Goal: Information Seeking & Learning: Learn about a topic

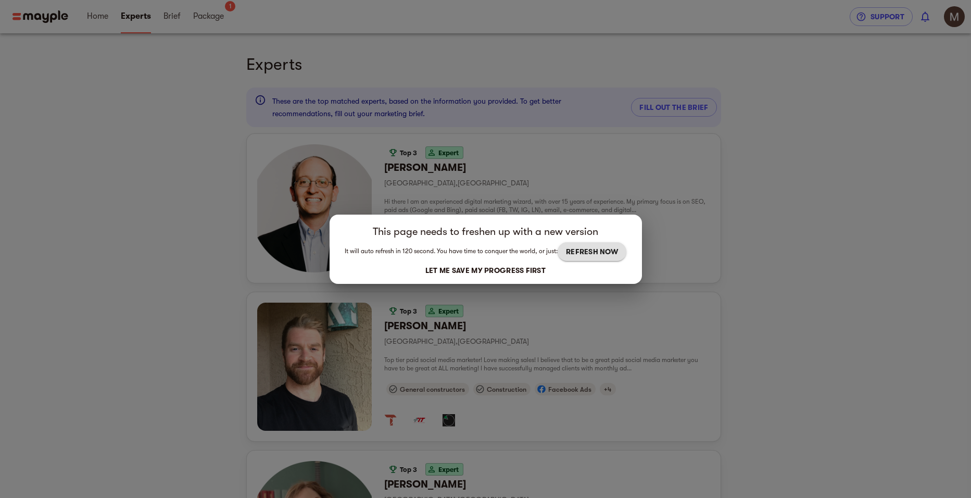
click at [150, 231] on div "This page needs to freshen up with a new version It will auto refresh in 120 se…" at bounding box center [485, 249] width 971 height 498
click at [734, 239] on div "This page needs to freshen up with a new version It will auto refresh in 120 se…" at bounding box center [485, 249] width 971 height 498
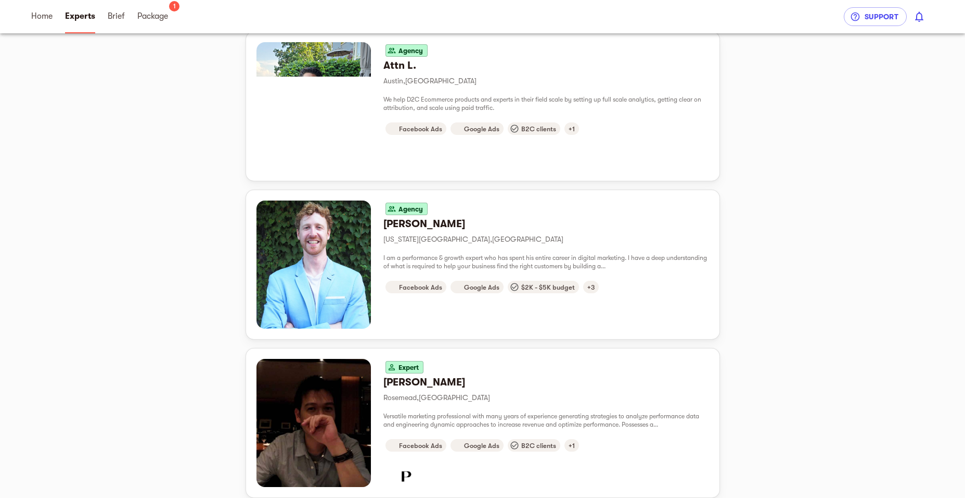
scroll to position [885, 0]
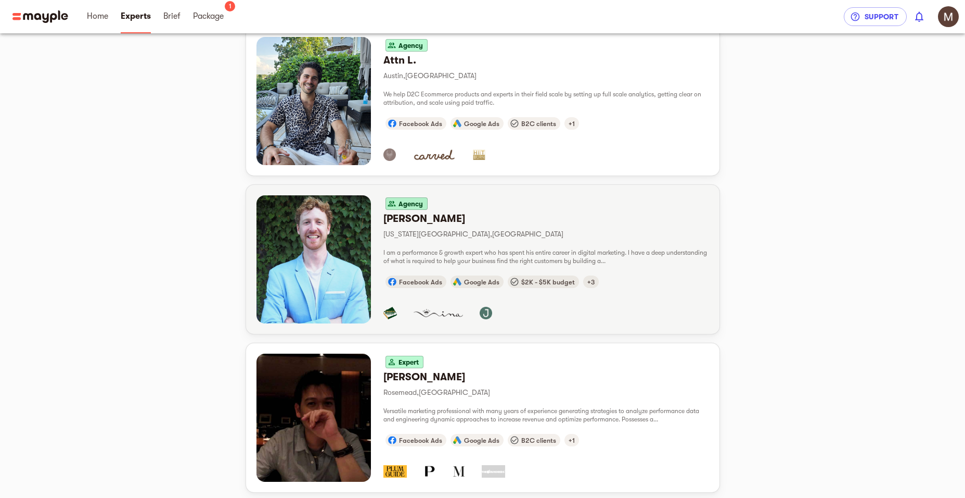
click at [544, 246] on div "Agency [PERSON_NAME] [US_STATE][GEOGRAPHIC_DATA] , [GEOGRAPHIC_DATA] I am a per…" at bounding box center [547, 259] width 326 height 128
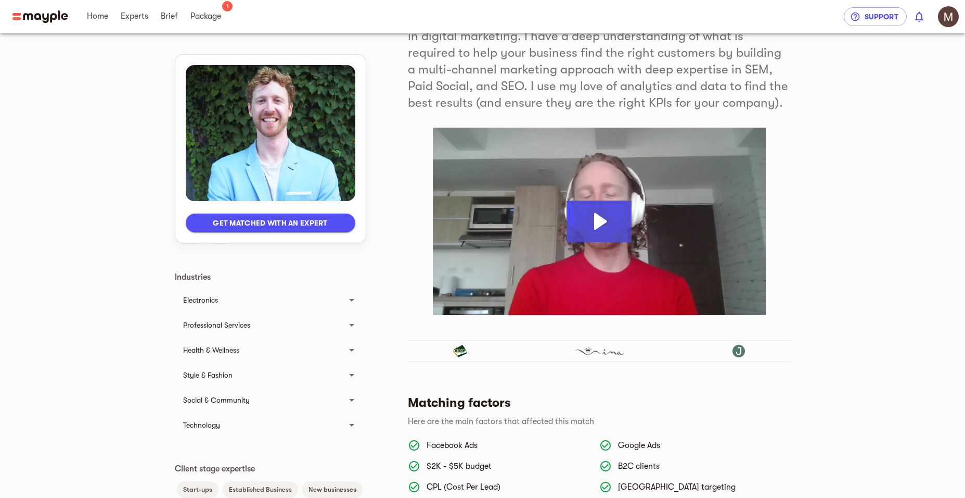
scroll to position [156, 0]
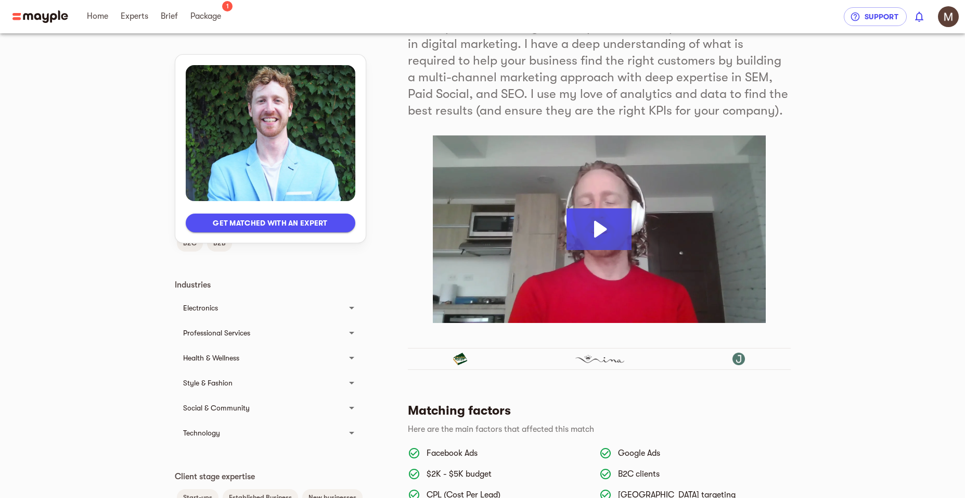
click at [355, 330] on icon at bounding box center [352, 332] width 12 height 12
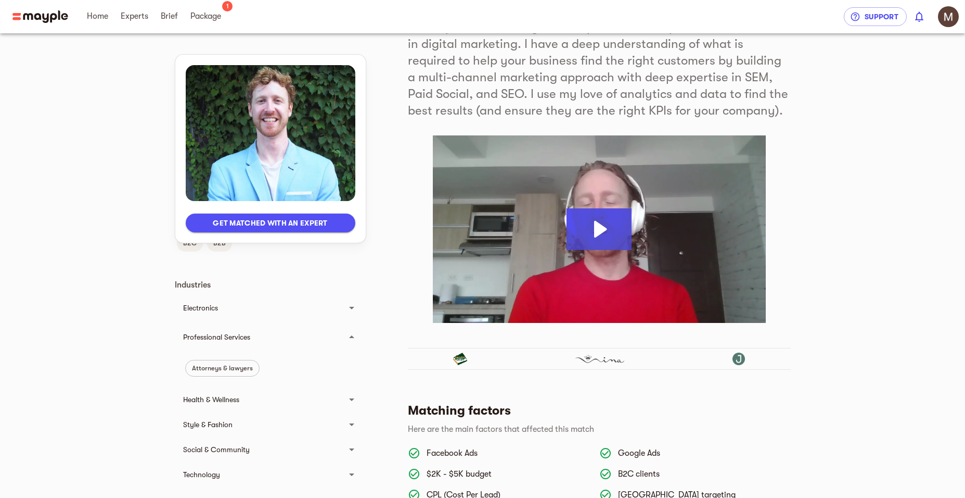
click at [355, 330] on div at bounding box center [351, 336] width 25 height 25
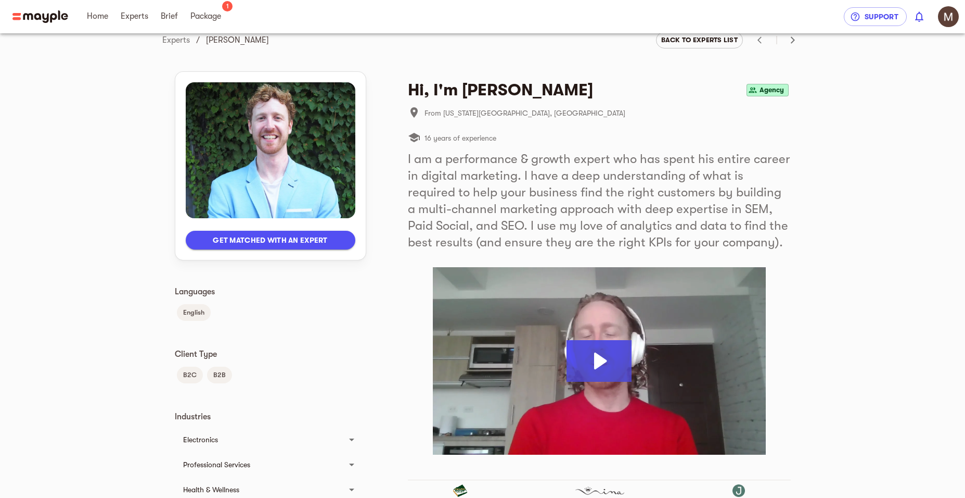
scroll to position [0, 0]
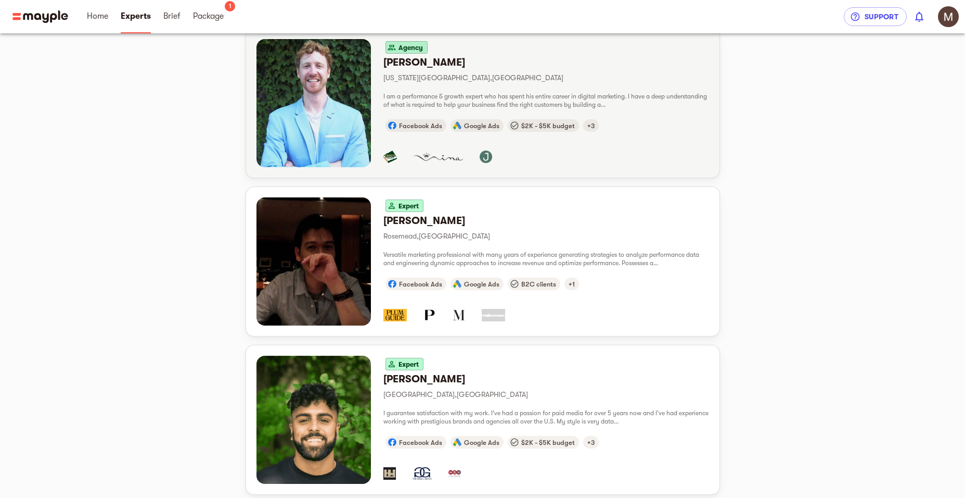
scroll to position [1059, 0]
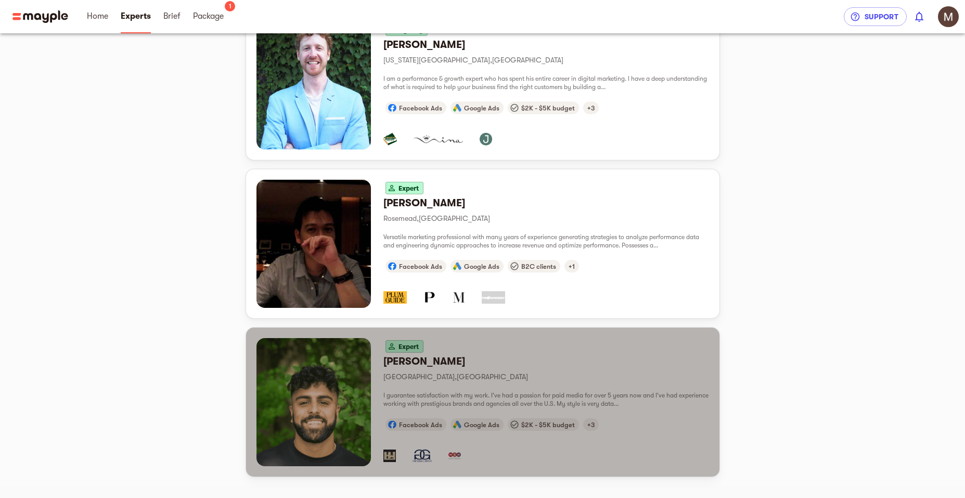
click at [602, 378] on p "[GEOGRAPHIC_DATA] , [GEOGRAPHIC_DATA]" at bounding box center [547, 376] width 326 height 12
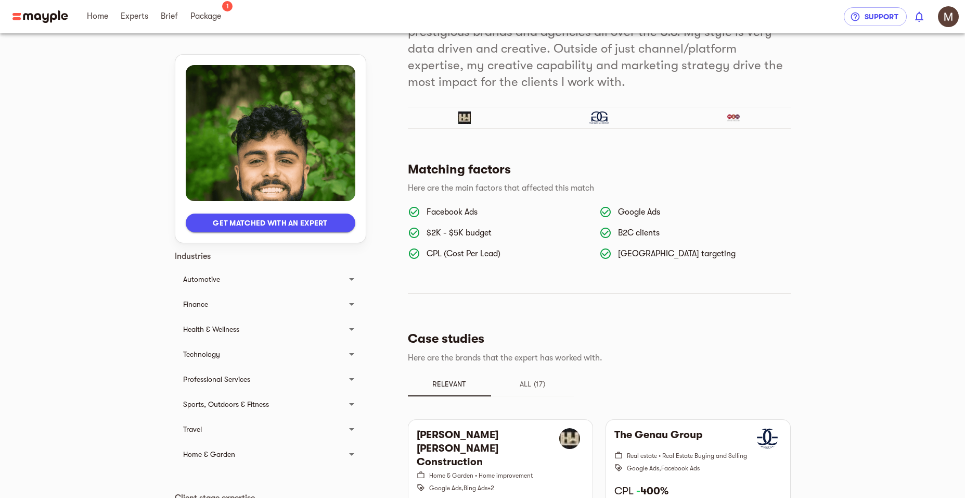
scroll to position [260, 0]
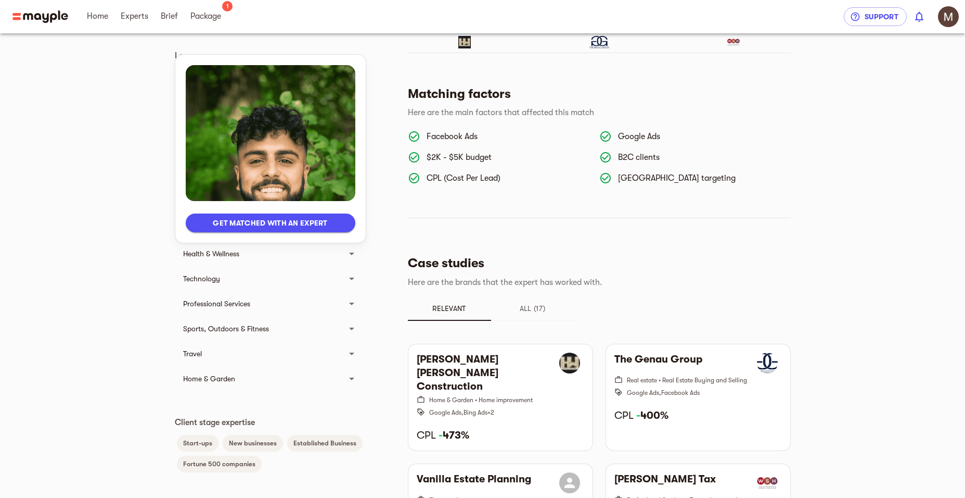
click at [338, 385] on div "Home & Garden" at bounding box center [271, 378] width 192 height 25
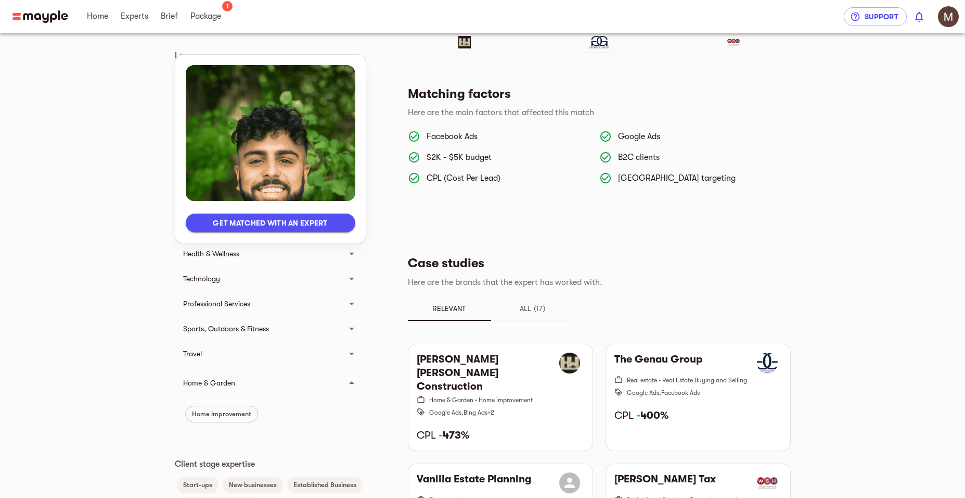
click at [359, 384] on div at bounding box center [351, 382] width 25 height 25
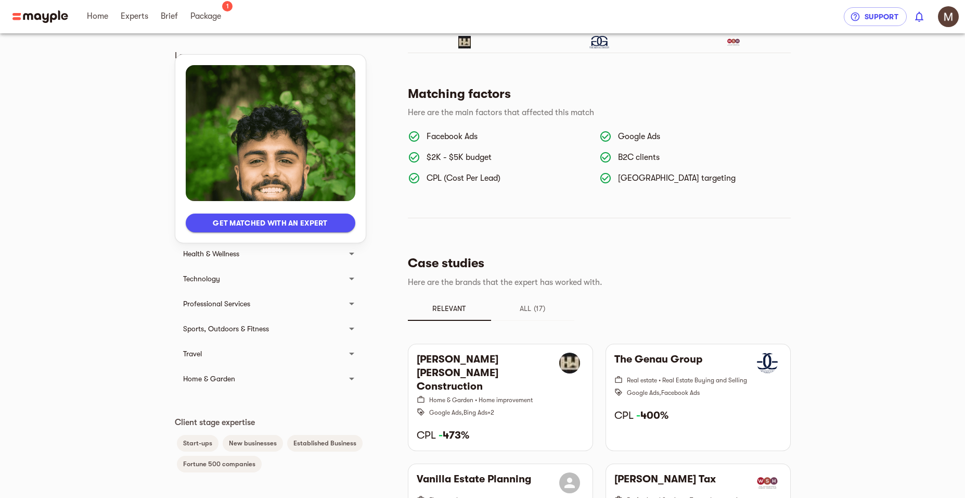
click at [357, 384] on icon at bounding box center [352, 378] width 12 height 12
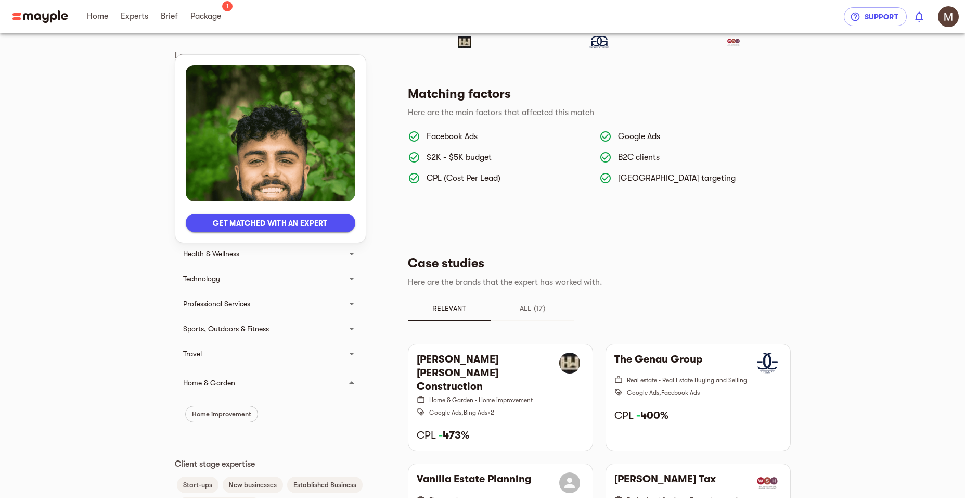
click at [234, 414] on span "Home improvement" at bounding box center [222, 414] width 72 height 12
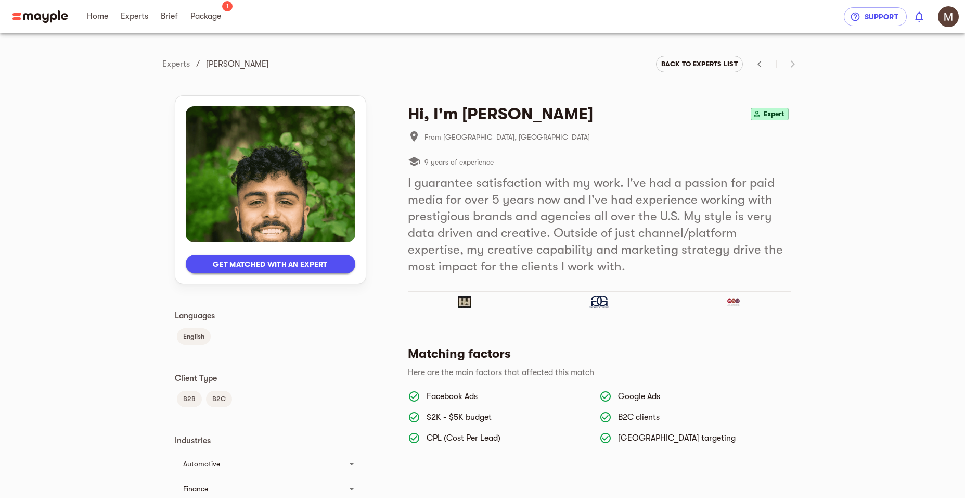
scroll to position [0, 0]
click at [779, 225] on h5 "I guarantee satisfaction with my work. I've had a passion for paid media for ov…" at bounding box center [599, 225] width 383 height 100
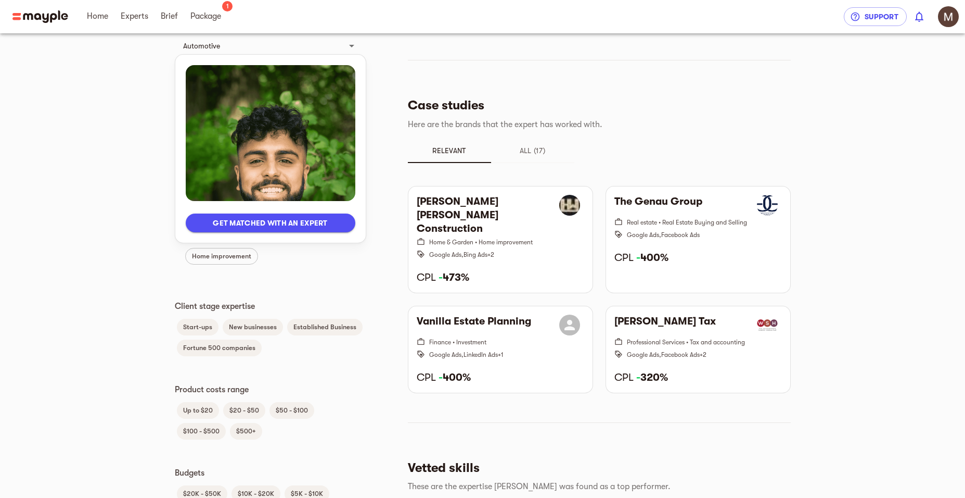
scroll to position [257, 0]
